Goal: Task Accomplishment & Management: Manage account settings

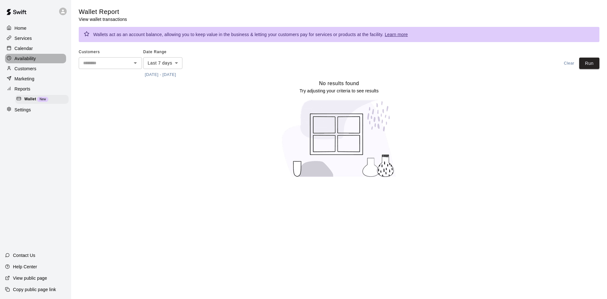
click at [22, 62] on p "Availability" at bounding box center [25, 58] width 21 height 6
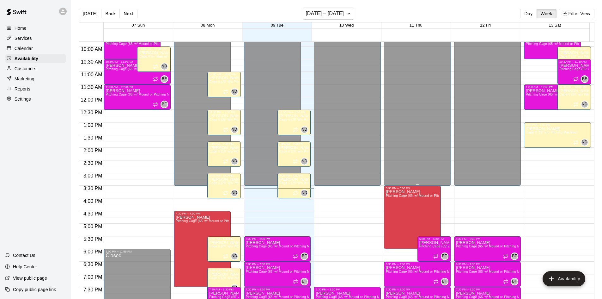
scroll to position [343, 0]
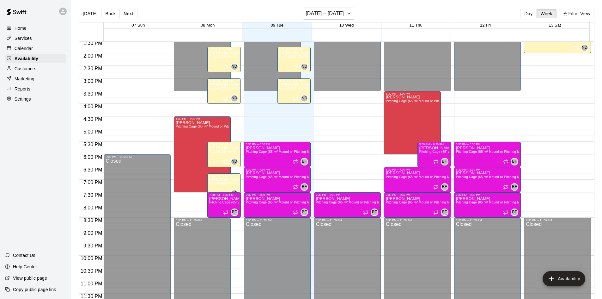
drag, startPoint x: 20, startPoint y: 28, endPoint x: 22, endPoint y: 38, distance: 9.4
click at [20, 28] on p "Home" at bounding box center [21, 28] width 12 height 6
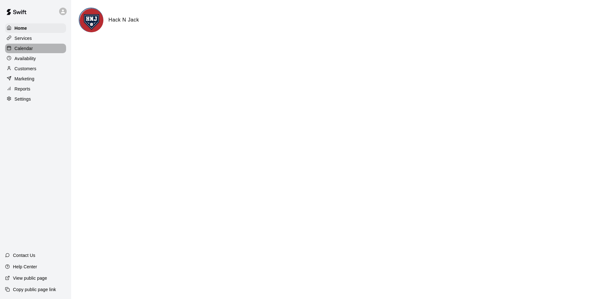
click at [27, 47] on p "Calendar" at bounding box center [24, 48] width 18 height 6
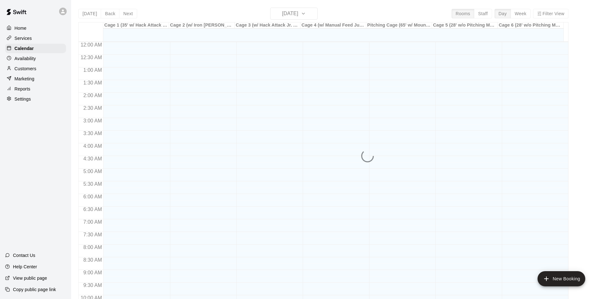
scroll to position [324, 0]
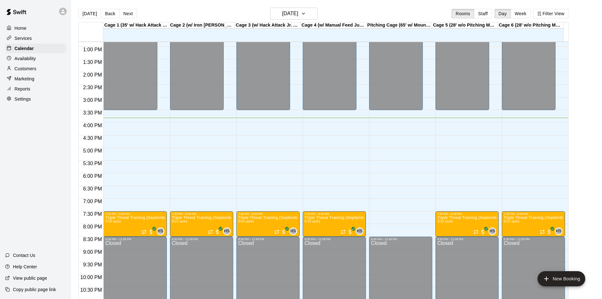
click at [31, 59] on p "Availability" at bounding box center [25, 58] width 21 height 6
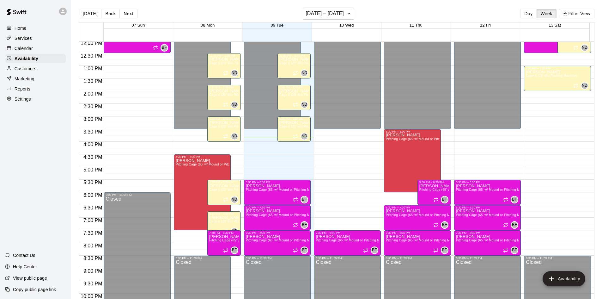
scroll to position [311, 0]
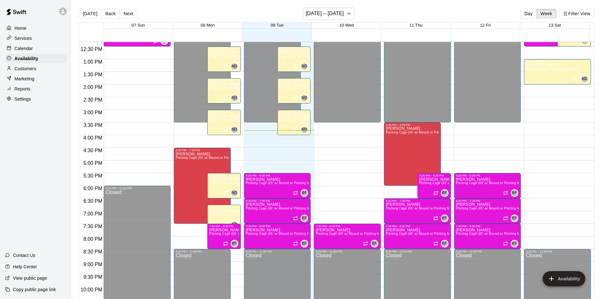
click at [9, 40] on icon at bounding box center [9, 37] width 5 height 5
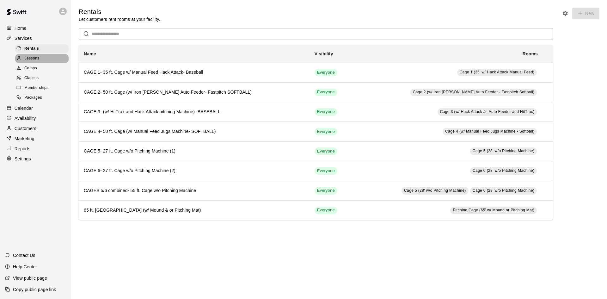
click at [33, 58] on span "Lessons" at bounding box center [31, 58] width 15 height 6
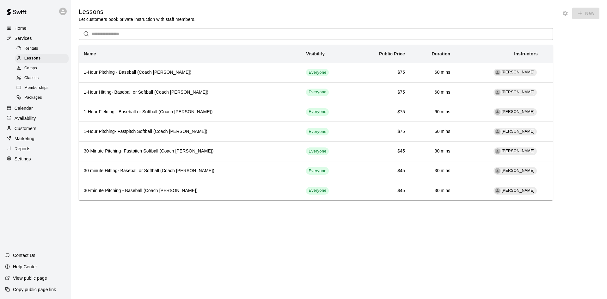
click at [30, 120] on p "Availability" at bounding box center [25, 118] width 21 height 6
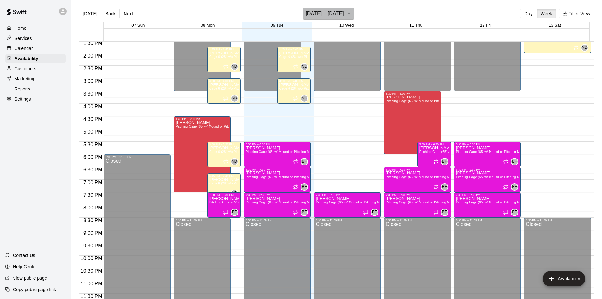
click at [338, 12] on h6 "[DATE] – [DATE]" at bounding box center [324, 13] width 38 height 9
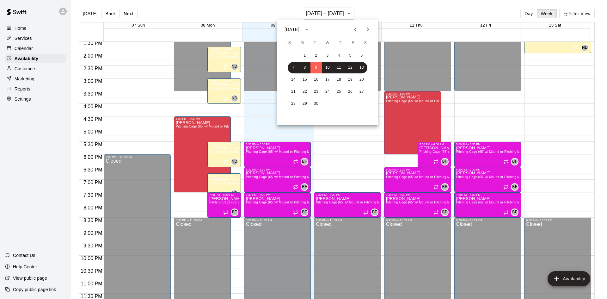
click at [356, 30] on icon "Previous month" at bounding box center [355, 30] width 8 height 8
click at [317, 79] on button "12" at bounding box center [315, 79] width 11 height 11
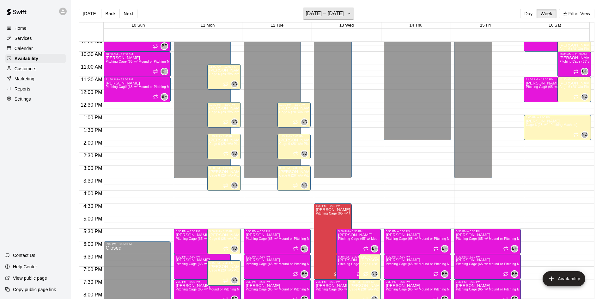
scroll to position [280, 0]
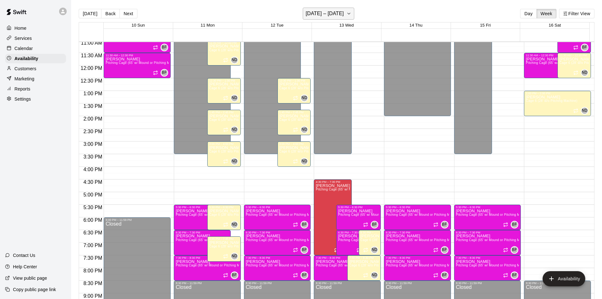
click at [328, 12] on h6 "[DATE] – [DATE]" at bounding box center [324, 13] width 38 height 9
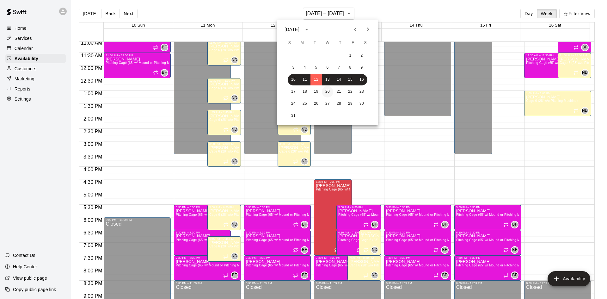
click at [322, 90] on button "20" at bounding box center [327, 91] width 11 height 11
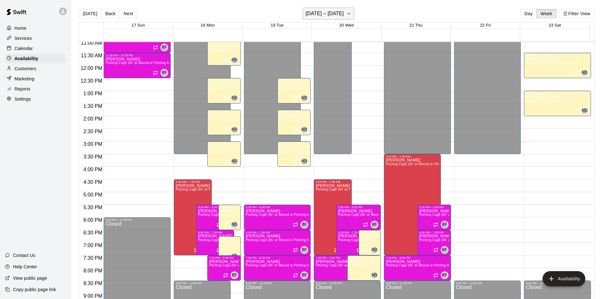
click at [317, 13] on h6 "[DATE] – [DATE]" at bounding box center [324, 13] width 38 height 9
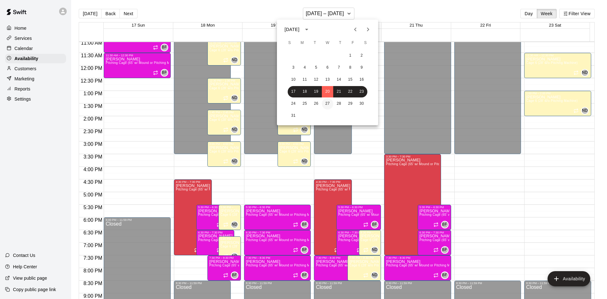
click at [325, 103] on button "27" at bounding box center [327, 103] width 11 height 11
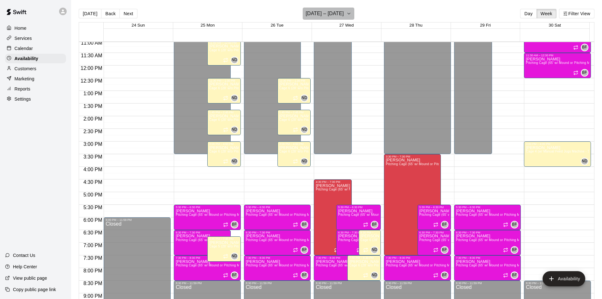
click at [346, 11] on icon "button" at bounding box center [348, 14] width 5 height 8
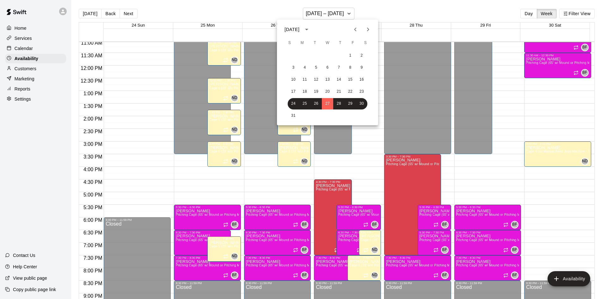
click at [366, 27] on icon "Next month" at bounding box center [368, 30] width 8 height 8
click at [318, 55] on button "2" at bounding box center [315, 55] width 11 height 11
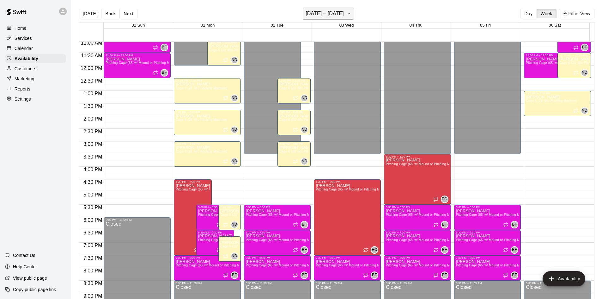
click at [351, 13] on icon "button" at bounding box center [348, 14] width 5 height 8
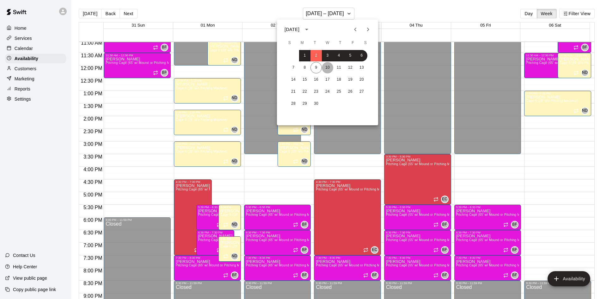
click at [325, 64] on button "10" at bounding box center [327, 67] width 11 height 11
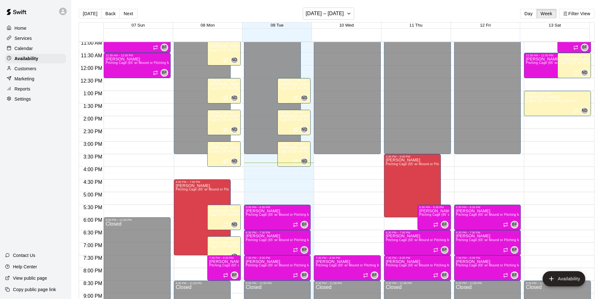
click at [345, 3] on main "[DATE] Back Next [DATE] – [DATE] Day Week Filter View 07 Sun 08 Mon 09 Tue 10 W…" at bounding box center [336, 154] width 531 height 309
click at [344, 17] on h6 "[DATE] – [DATE]" at bounding box center [324, 13] width 38 height 9
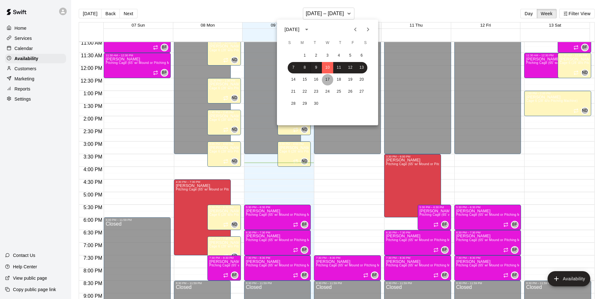
click at [323, 79] on button "17" at bounding box center [327, 79] width 11 height 11
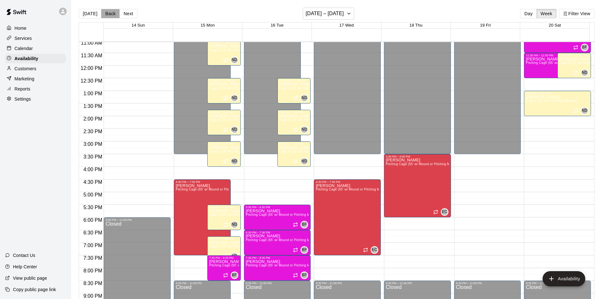
click at [106, 14] on button "Back" at bounding box center [110, 13] width 19 height 9
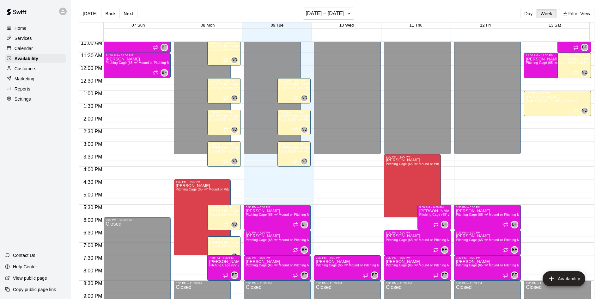
click at [29, 49] on p "Calendar" at bounding box center [24, 48] width 18 height 6
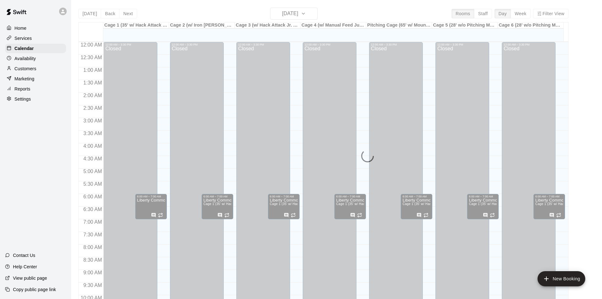
scroll to position [324, 0]
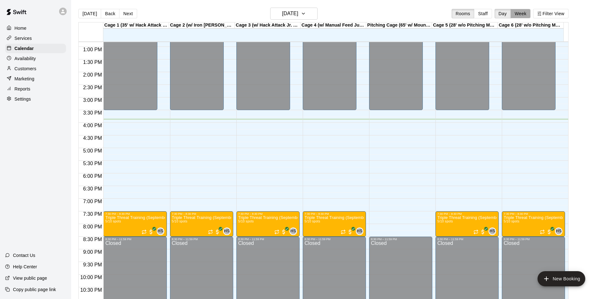
click at [525, 12] on button "Week" at bounding box center [521, 13] width 20 height 9
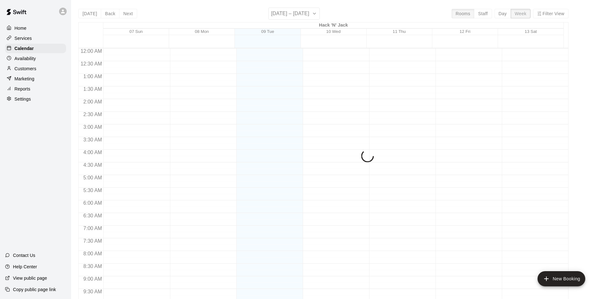
scroll to position [350, 0]
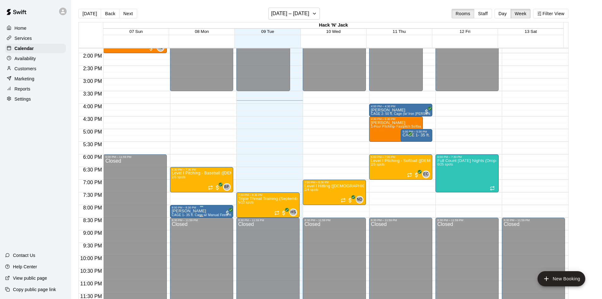
click at [205, 209] on div "8:00 PM – 8:30 PM" at bounding box center [201, 207] width 59 height 3
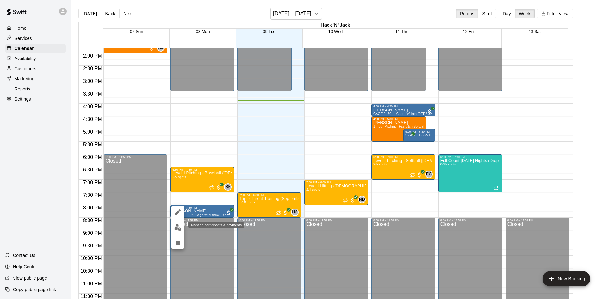
click at [178, 227] on img "edit" at bounding box center [177, 226] width 7 height 7
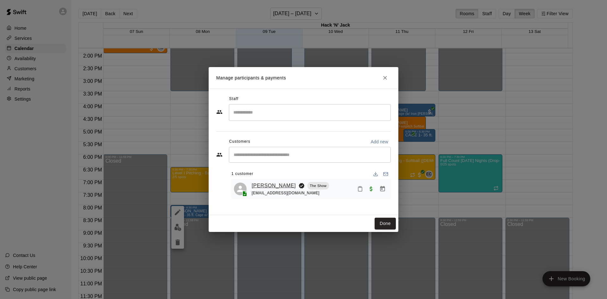
click at [266, 184] on link "[PERSON_NAME]" at bounding box center [273, 185] width 44 height 8
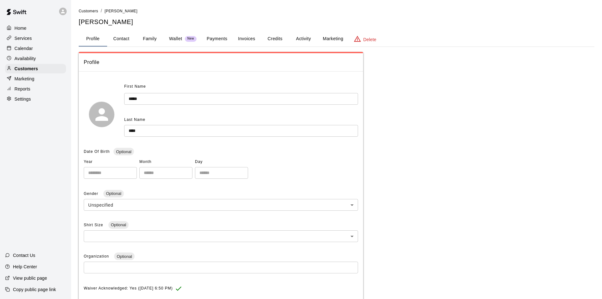
click at [124, 35] on button "Contact" at bounding box center [121, 38] width 28 height 15
select select "**"
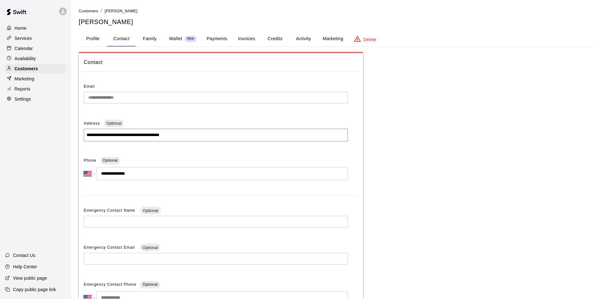
click at [304, 37] on button "Activity" at bounding box center [303, 38] width 28 height 15
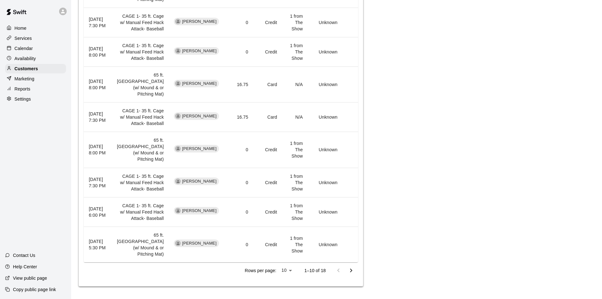
scroll to position [443, 0]
drag, startPoint x: 27, startPoint y: 47, endPoint x: 69, endPoint y: 92, distance: 61.5
click at [27, 47] on p "Calendar" at bounding box center [24, 48] width 18 height 6
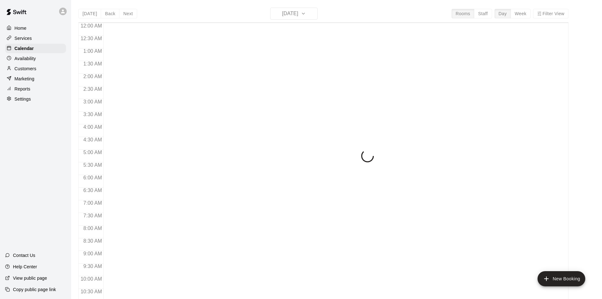
scroll to position [324, 0]
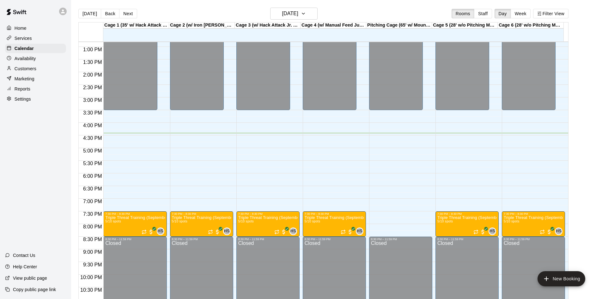
click at [24, 29] on p "Home" at bounding box center [21, 28] width 12 height 6
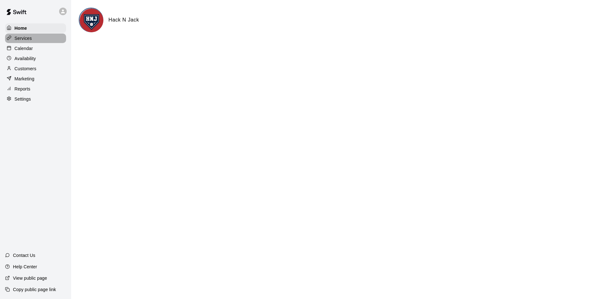
click at [22, 38] on p "Services" at bounding box center [23, 38] width 17 height 6
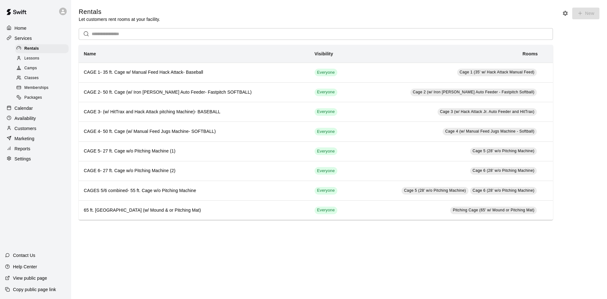
drag, startPoint x: 27, startPoint y: 111, endPoint x: 37, endPoint y: 117, distance: 12.4
click at [27, 111] on p "Calendar" at bounding box center [24, 108] width 18 height 6
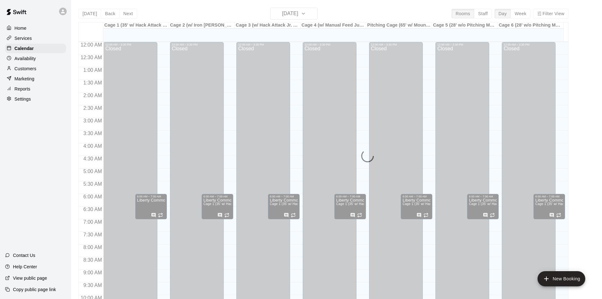
scroll to position [324, 0]
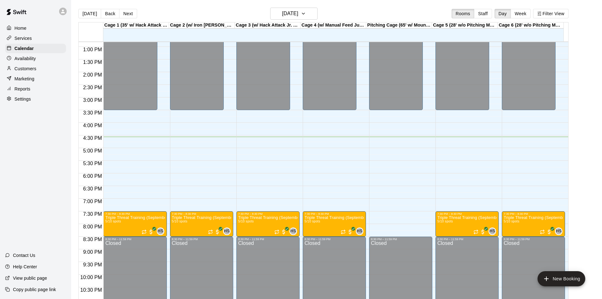
drag, startPoint x: 26, startPoint y: 60, endPoint x: 58, endPoint y: 123, distance: 70.5
click at [26, 60] on p "Availability" at bounding box center [25, 58] width 21 height 6
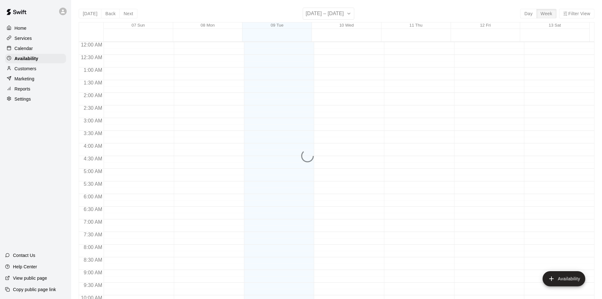
scroll to position [343, 0]
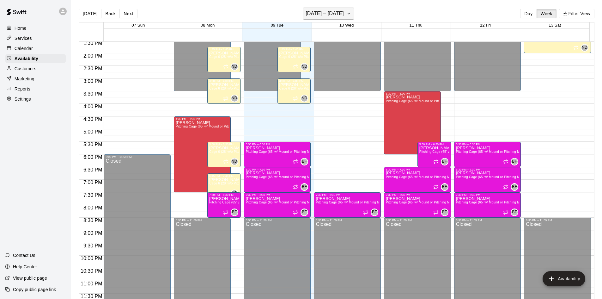
click at [316, 14] on h6 "[DATE] – [DATE]" at bounding box center [324, 13] width 38 height 9
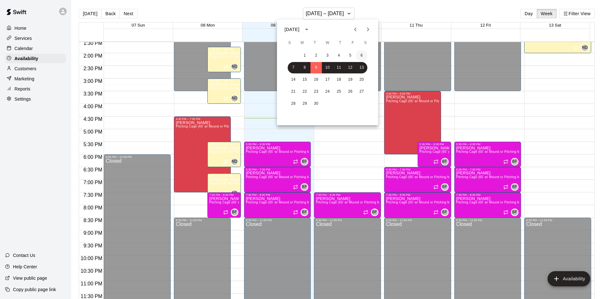
click at [363, 56] on button "6" at bounding box center [361, 55] width 11 height 11
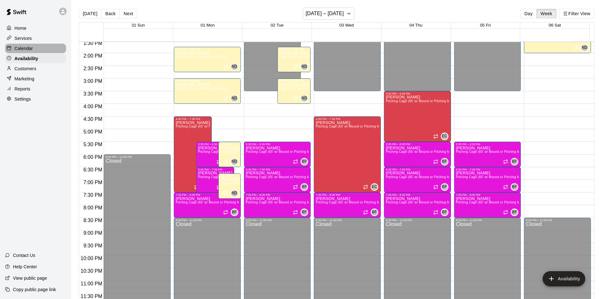
click at [23, 47] on p "Calendar" at bounding box center [24, 48] width 18 height 6
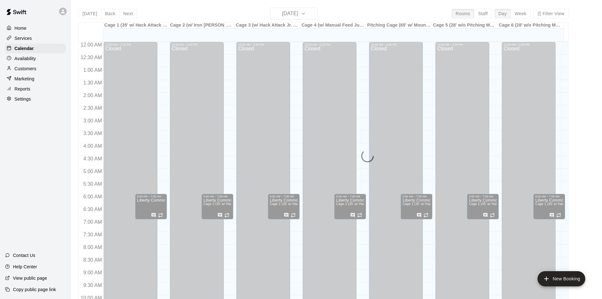
scroll to position [324, 0]
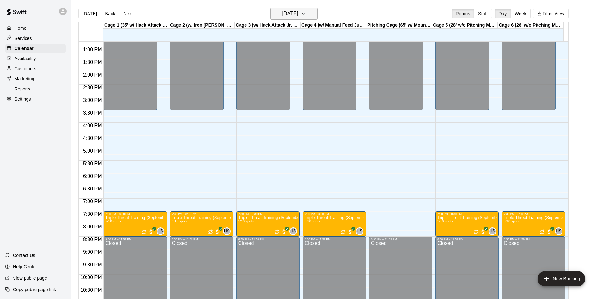
click at [306, 19] on button "[DATE]" at bounding box center [293, 14] width 47 height 12
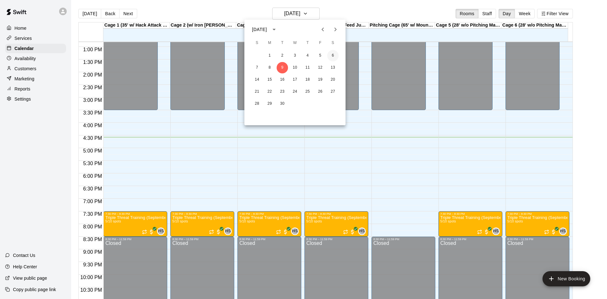
click at [329, 51] on button "6" at bounding box center [332, 55] width 11 height 11
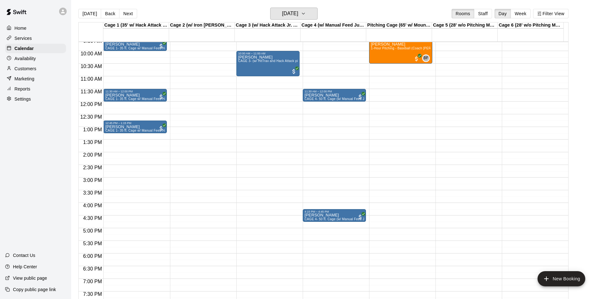
scroll to position [229, 0]
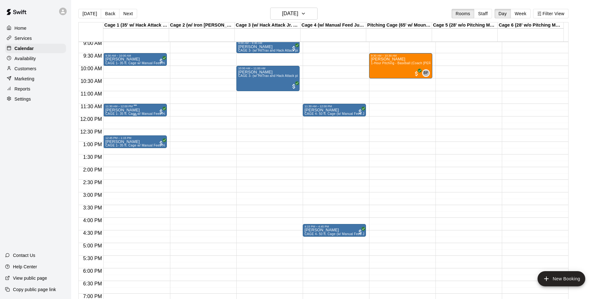
click at [117, 110] on p "[PERSON_NAME]" at bounding box center [134, 110] width 59 height 0
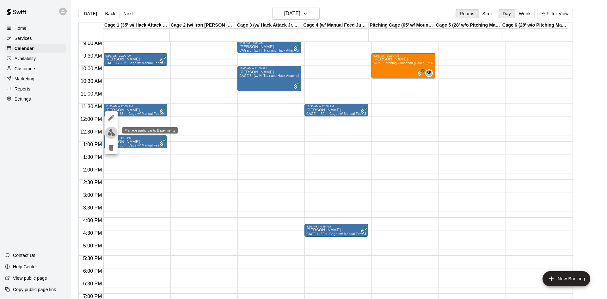
click at [109, 133] on img "edit" at bounding box center [111, 132] width 7 height 7
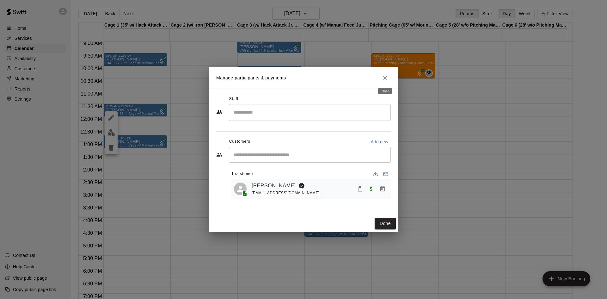
click at [384, 79] on icon "Close" at bounding box center [385, 78] width 4 height 4
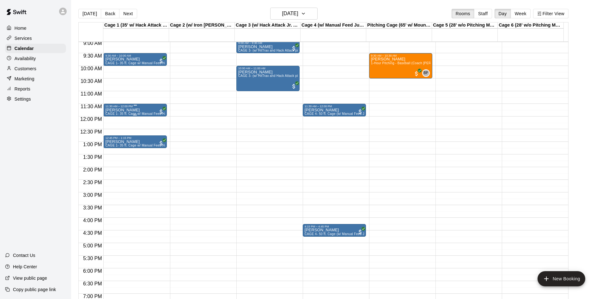
click at [130, 111] on div "[PERSON_NAME] CAGE 1- 35 ft. Cage w/ Manual Feed Hack Attack- Baseball" at bounding box center [134, 257] width 59 height 299
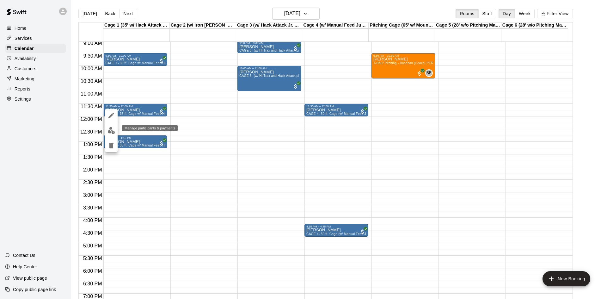
click at [109, 130] on img "edit" at bounding box center [111, 130] width 7 height 7
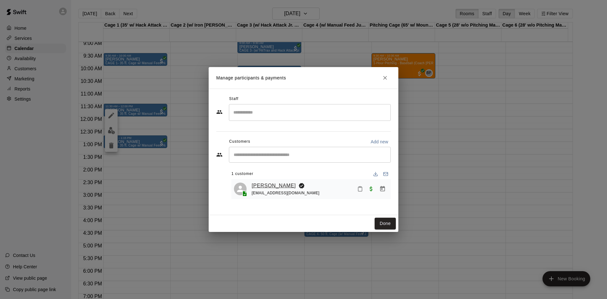
click at [269, 186] on link "[PERSON_NAME]" at bounding box center [273, 185] width 44 height 8
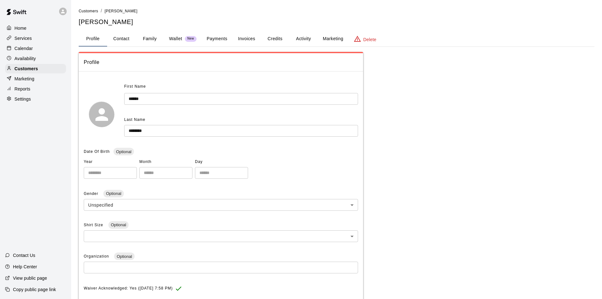
click at [308, 40] on button "Activity" at bounding box center [303, 38] width 28 height 15
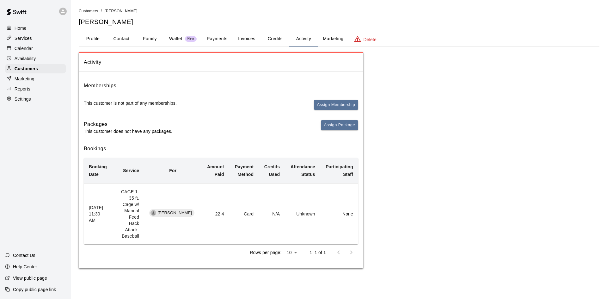
drag, startPoint x: 30, startPoint y: 92, endPoint x: 36, endPoint y: 94, distance: 6.6
click at [30, 92] on p "Reports" at bounding box center [23, 89] width 16 height 6
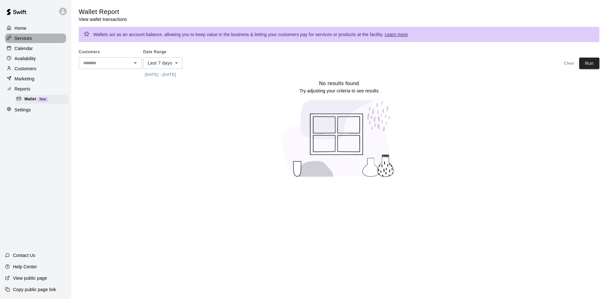
click at [23, 36] on p "Services" at bounding box center [23, 38] width 17 height 6
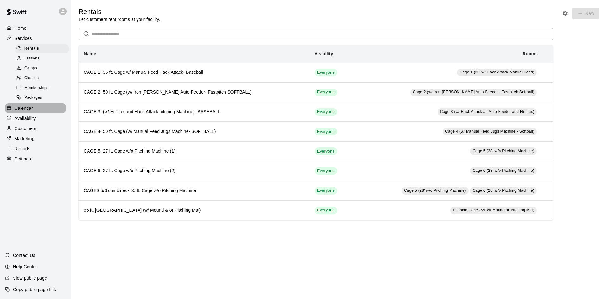
click at [30, 111] on p "Calendar" at bounding box center [24, 108] width 18 height 6
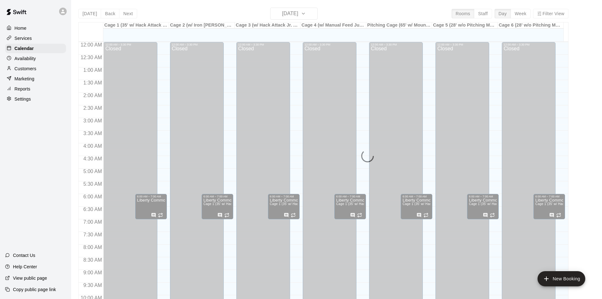
scroll to position [324, 0]
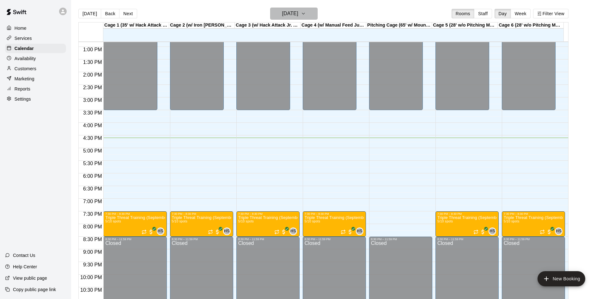
click at [298, 12] on h6 "[DATE]" at bounding box center [290, 13] width 16 height 9
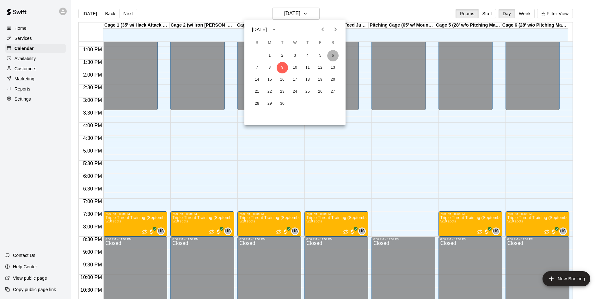
click at [333, 55] on button "6" at bounding box center [332, 55] width 11 height 11
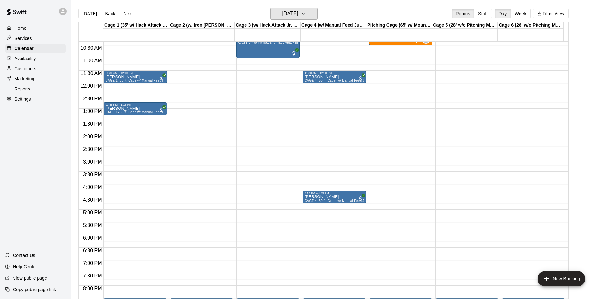
scroll to position [261, 0]
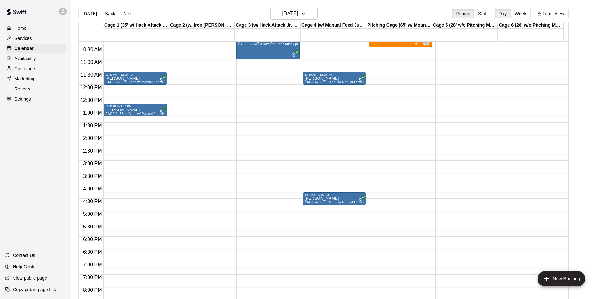
click at [128, 78] on p "[PERSON_NAME]" at bounding box center [134, 78] width 59 height 0
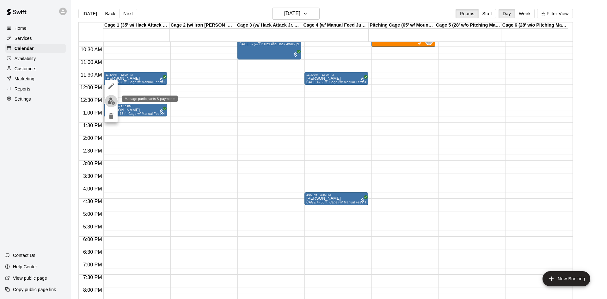
click at [111, 102] on img "edit" at bounding box center [111, 100] width 7 height 7
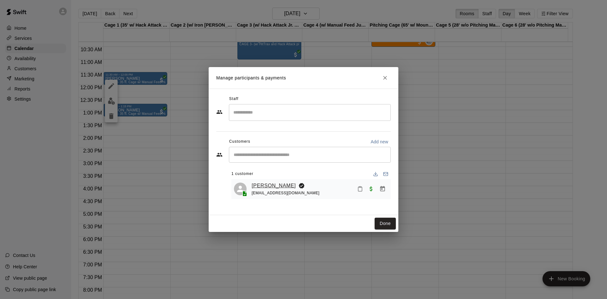
click at [269, 184] on link "[PERSON_NAME]" at bounding box center [273, 185] width 44 height 8
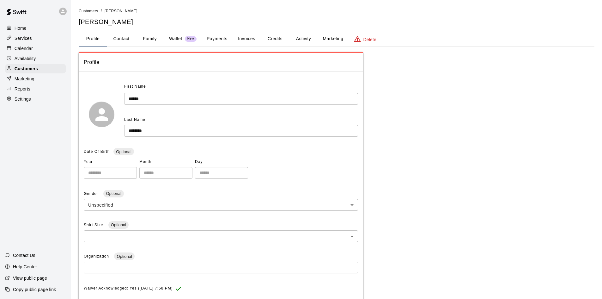
click at [307, 38] on button "Activity" at bounding box center [303, 38] width 28 height 15
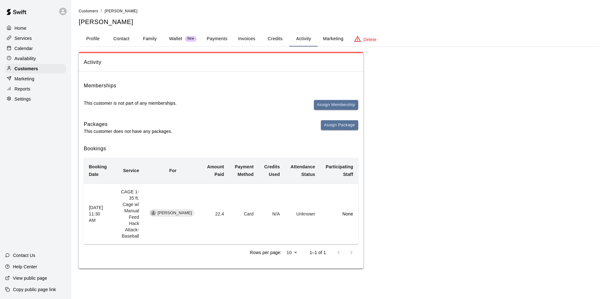
click at [204, 38] on button "Payments" at bounding box center [217, 38] width 31 height 15
